Goal: Transaction & Acquisition: Purchase product/service

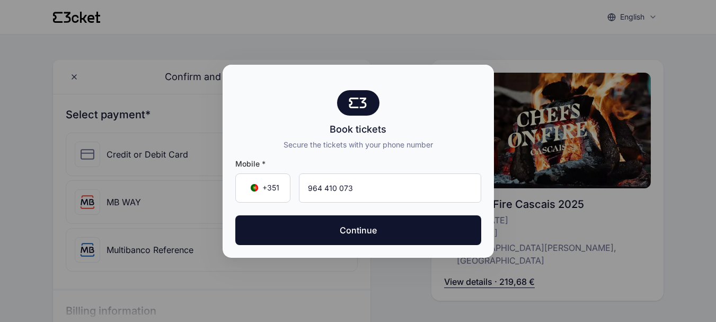
type input "964 410 073"
click at [383, 236] on button "Continue" at bounding box center [358, 230] width 246 height 30
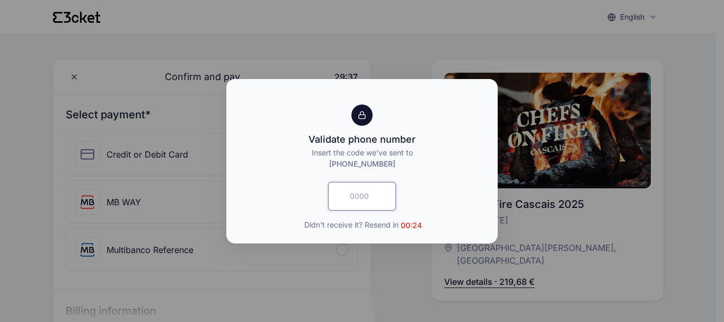
click at [357, 196] on input "text" at bounding box center [362, 196] width 68 height 29
type input "8348"
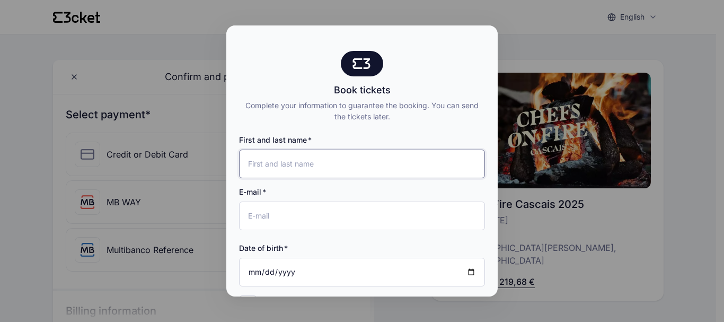
click at [267, 161] on input "First and last name" at bounding box center [362, 164] width 246 height 29
type input "[PERSON_NAME]"
click at [276, 212] on input "E-mail" at bounding box center [362, 215] width 246 height 29
type input "[EMAIL_ADDRESS][DOMAIN_NAME]"
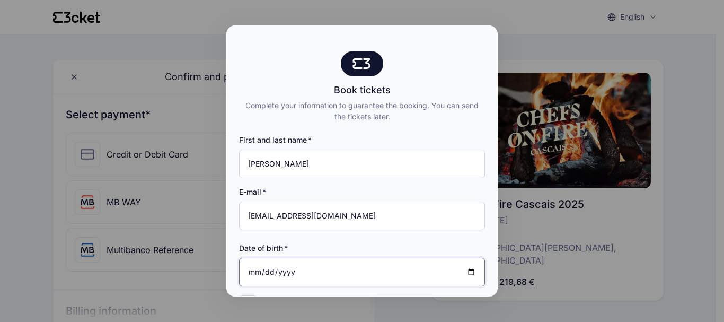
click at [253, 274] on input "Date of birth" at bounding box center [362, 272] width 246 height 29
type input "[DATE]"
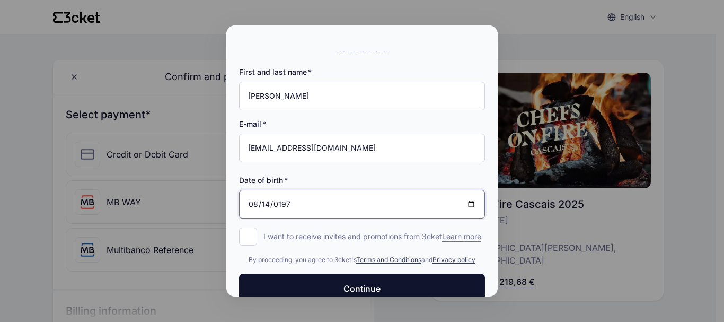
scroll to position [98, 0]
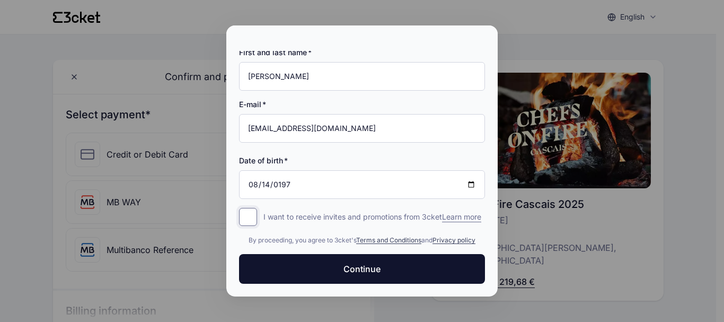
click at [250, 208] on input "I want to receive invites and promotions from 3cket Learn more form.register.op…" at bounding box center [248, 217] width 18 height 18
checkbox input "true"
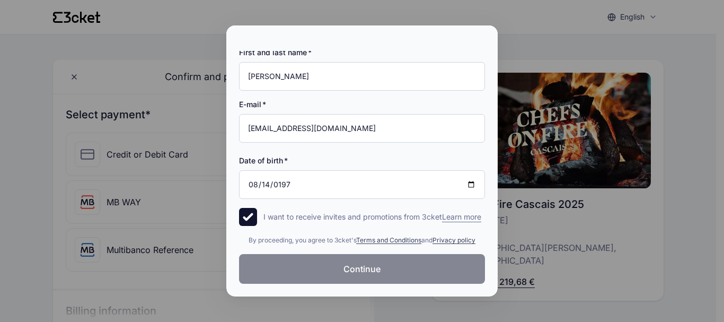
click at [363, 270] on span "Continue" at bounding box center [362, 268] width 37 height 13
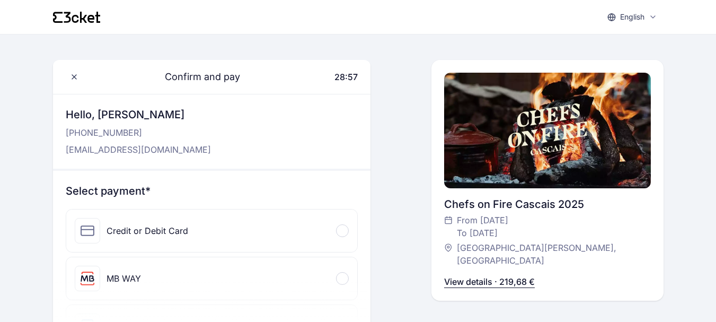
click at [146, 226] on div "Credit or Debit Card" at bounding box center [148, 230] width 82 height 13
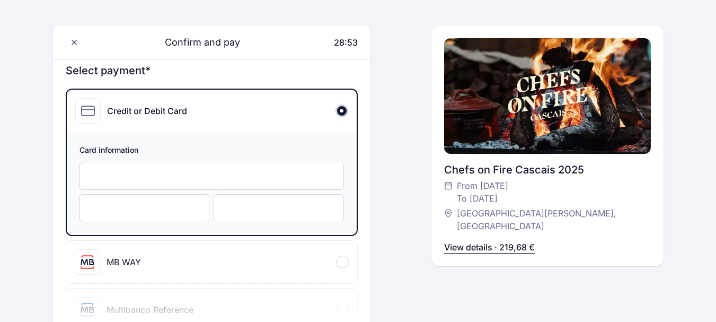
scroll to position [170, 0]
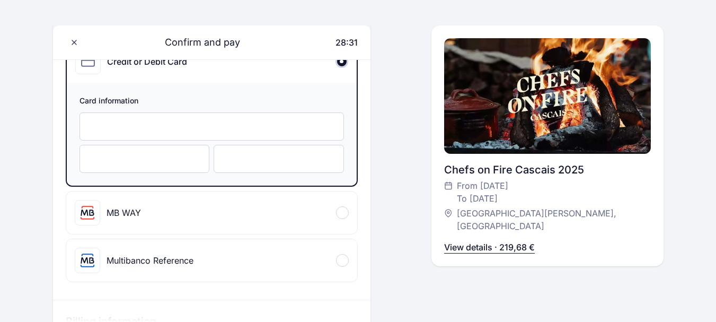
click at [91, 156] on iframe at bounding box center [145, 159] width 108 height 10
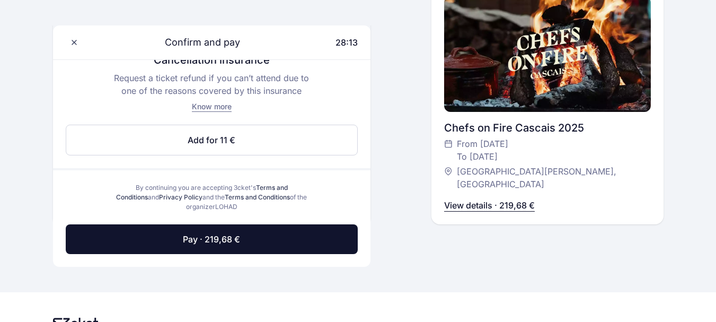
scroll to position [569, 0]
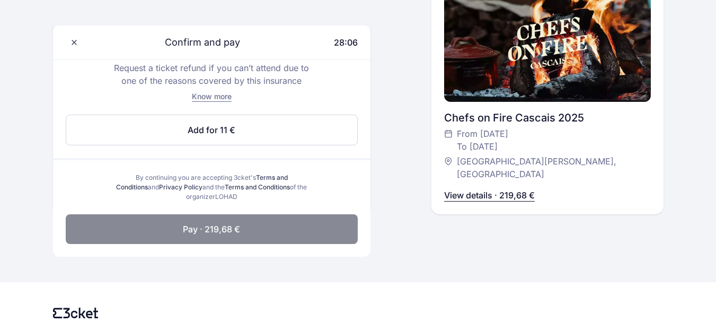
click at [208, 221] on button "Pay · 219,68 €" at bounding box center [212, 229] width 292 height 30
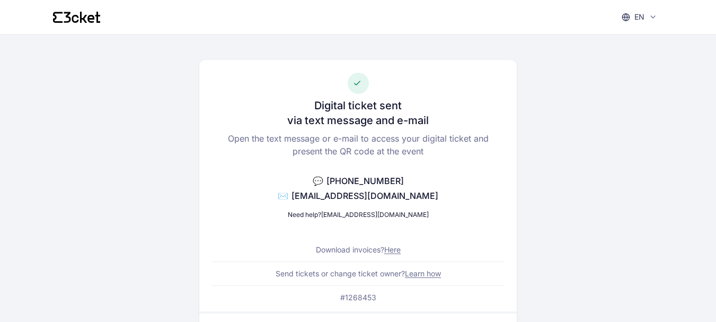
click at [391, 248] on link "Here" at bounding box center [392, 249] width 16 height 9
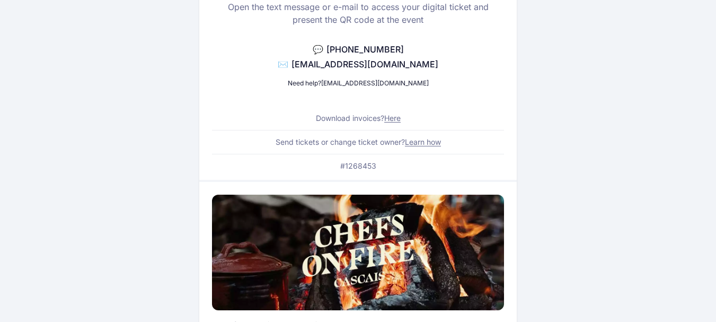
scroll to position [147, 0]
